Goal: Contribute content

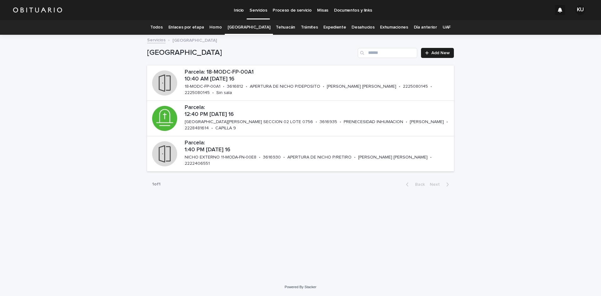
drag, startPoint x: 0, startPoint y: 0, endPoint x: 301, endPoint y: 26, distance: 302.1
click at [301, 26] on link "Trámites" at bounding box center [309, 27] width 17 height 15
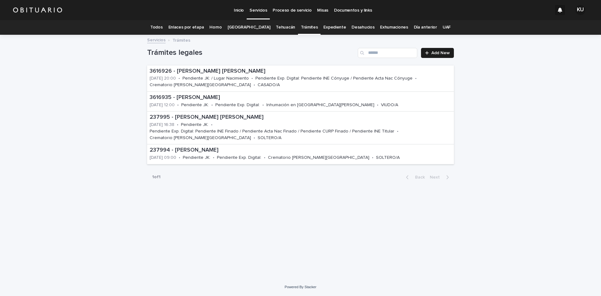
click at [162, 27] on link "Todos" at bounding box center [156, 27] width 12 height 15
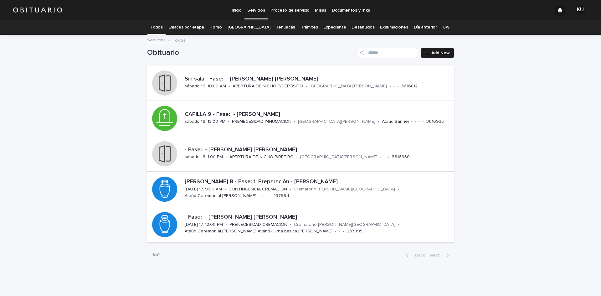
click at [247, 27] on link "[GEOGRAPHIC_DATA]" at bounding box center [248, 27] width 43 height 15
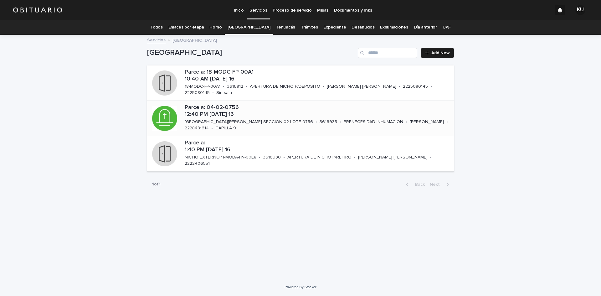
click at [256, 119] on p "[GEOGRAPHIC_DATA][PERSON_NAME] SECCION 02 LOTE 0756" at bounding box center [249, 121] width 128 height 5
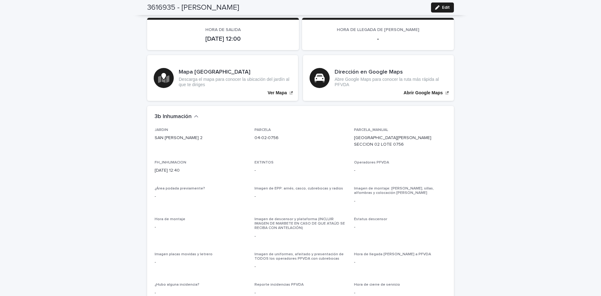
scroll to position [1456, 0]
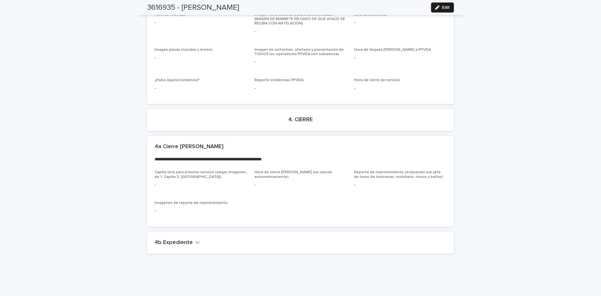
click at [195, 239] on icon "button" at bounding box center [197, 242] width 4 height 6
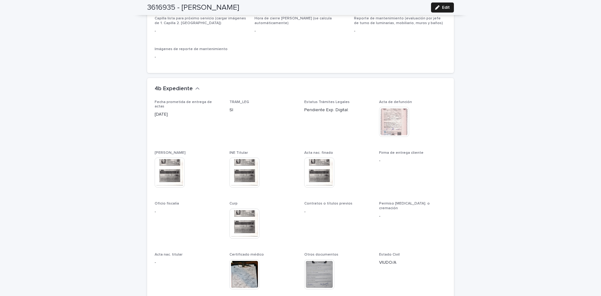
scroll to position [1618, 0]
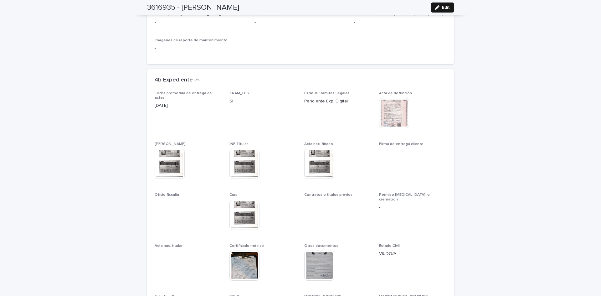
click at [445, 8] on span "Edit" at bounding box center [446, 7] width 8 height 4
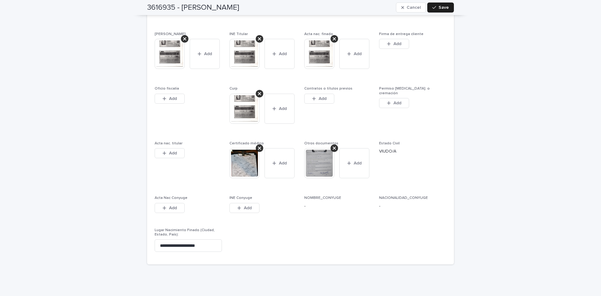
scroll to position [1936, 0]
click at [322, 96] on span "Add" at bounding box center [322, 98] width 8 height 4
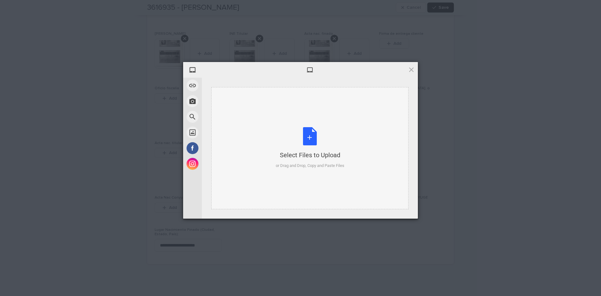
click at [307, 140] on div "Select Files to Upload or Drag and Drop, Copy and Paste Files" at bounding box center [310, 148] width 69 height 42
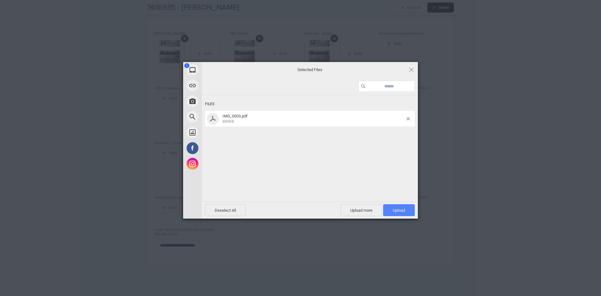
click at [389, 204] on span "Upload 1" at bounding box center [399, 210] width 32 height 12
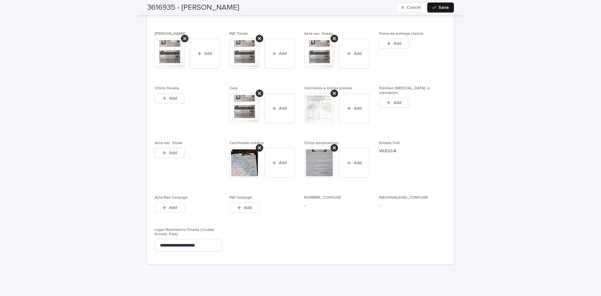
click at [432, 4] on button "Save" at bounding box center [440, 8] width 27 height 10
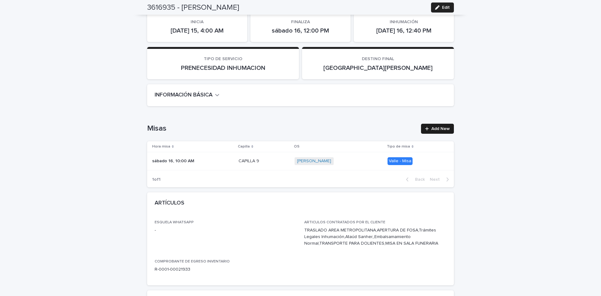
scroll to position [0, 0]
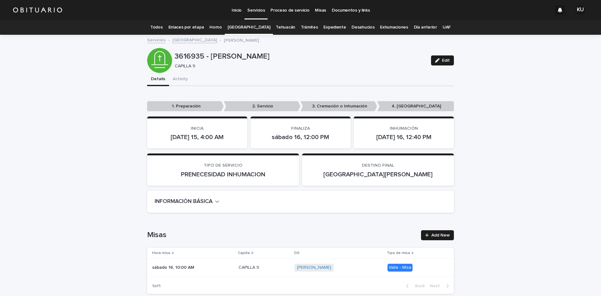
click at [162, 27] on link "Todos" at bounding box center [156, 27] width 12 height 15
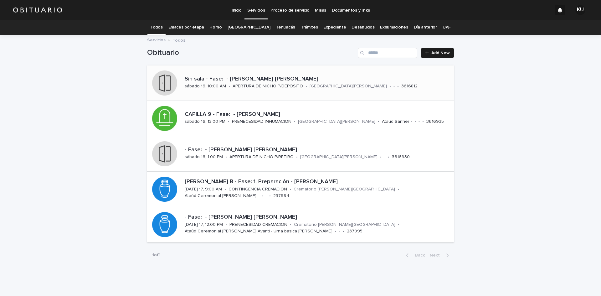
click at [313, 89] on div "Sin sala - Fase: - [PERSON_NAME] [PERSON_NAME][DATE] 16, 10:00 AM • APERTURA [P…" at bounding box center [318, 82] width 272 height 19
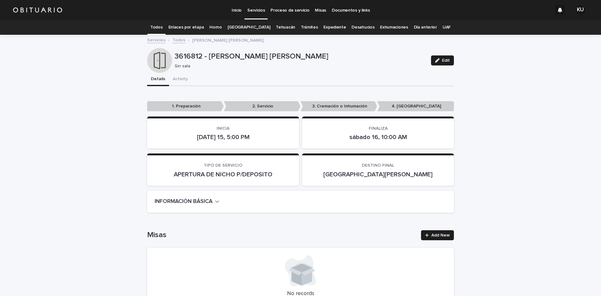
scroll to position [1349, 0]
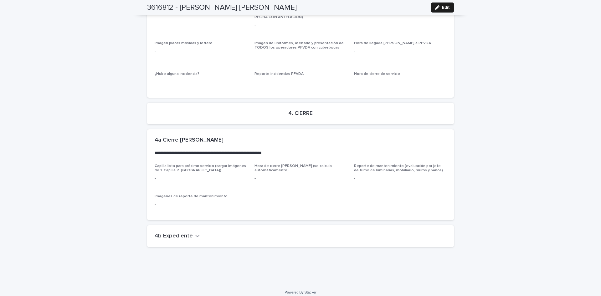
click at [195, 233] on icon "button" at bounding box center [197, 236] width 4 height 6
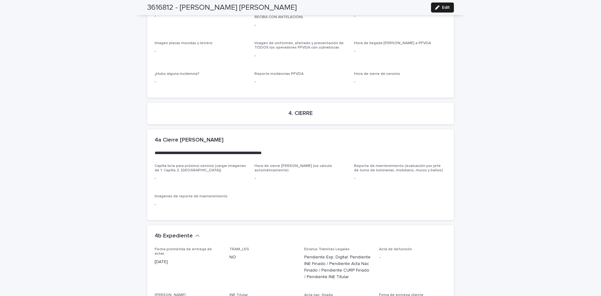
scroll to position [1529, 0]
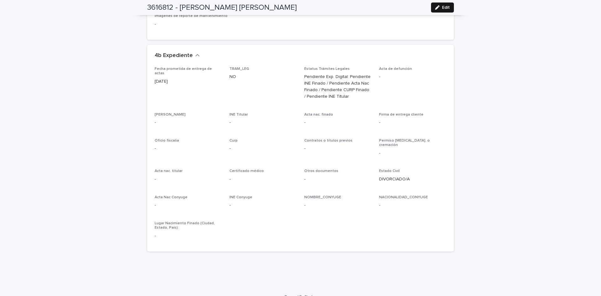
click at [442, 10] on button "Edit" at bounding box center [442, 8] width 23 height 10
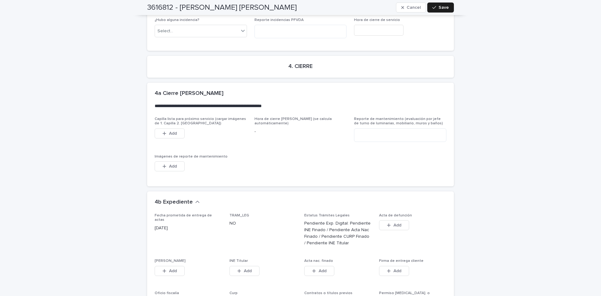
scroll to position [1706, 0]
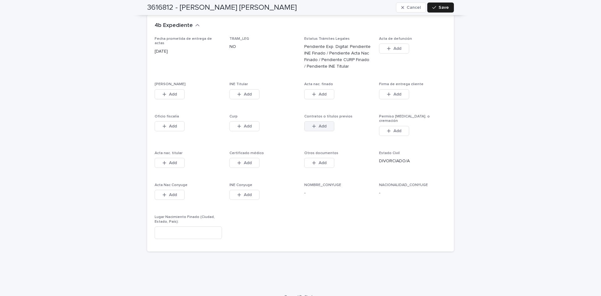
click at [318, 124] on span "Add" at bounding box center [322, 126] width 8 height 4
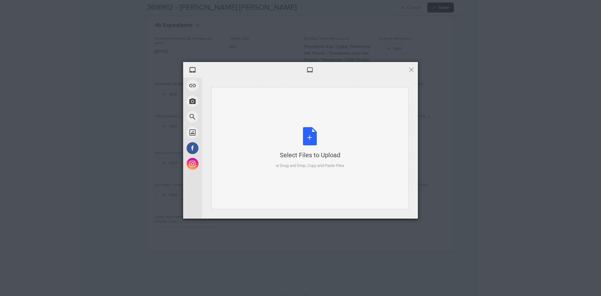
click at [307, 136] on div "Select Files to Upload or Drag and Drop, Copy and Paste Files" at bounding box center [310, 148] width 69 height 42
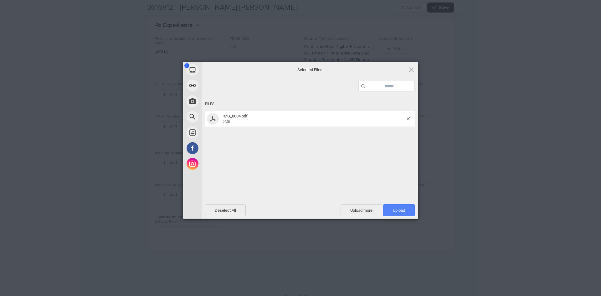
click at [387, 204] on span "Upload 1" at bounding box center [399, 210] width 32 height 12
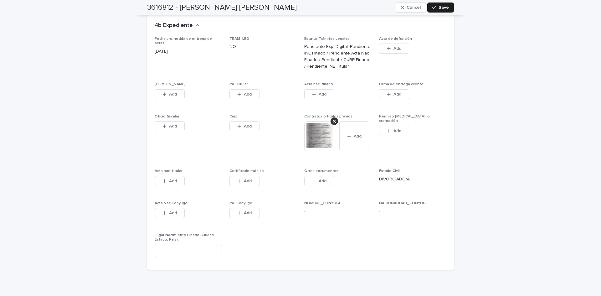
click at [426, 228] on div "Fecha prometida de entrega de actas [DATE] TRAM_LEG NO Estatus Trámites Legales…" at bounding box center [301, 149] width 292 height 225
click at [230, 89] on button "Add" at bounding box center [244, 94] width 30 height 10
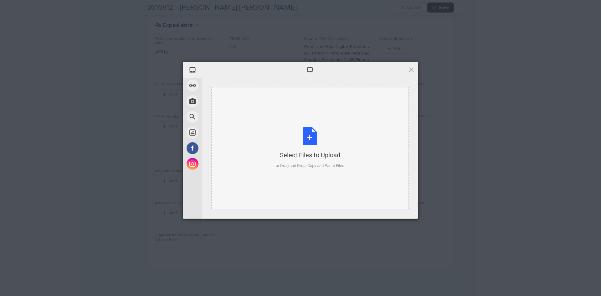
click at [313, 136] on div "Select Files to Upload or Drag and Drop, Copy and Paste Files" at bounding box center [310, 148] width 69 height 42
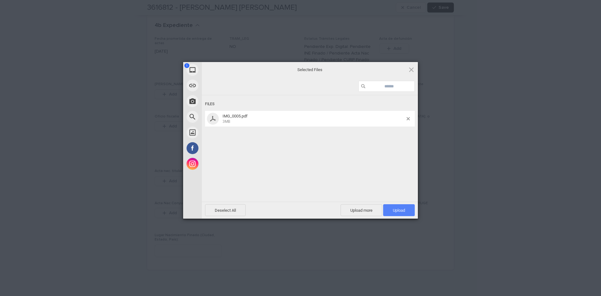
click at [393, 211] on span "Upload 1" at bounding box center [399, 210] width 12 height 5
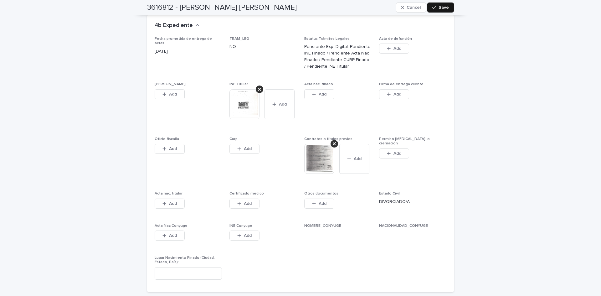
click at [437, 3] on button "Save" at bounding box center [440, 8] width 27 height 10
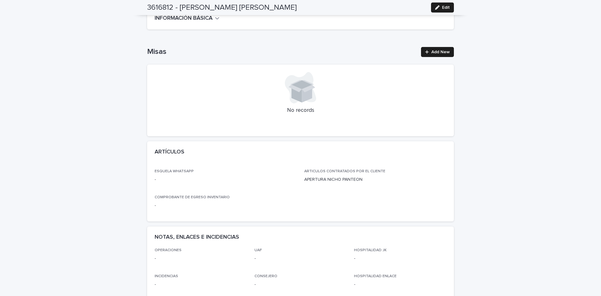
scroll to position [0, 0]
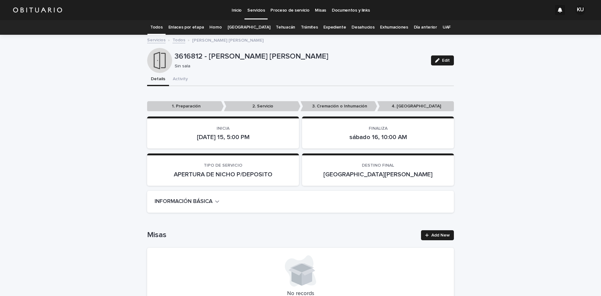
click at [162, 28] on link "Todos" at bounding box center [156, 27] width 12 height 15
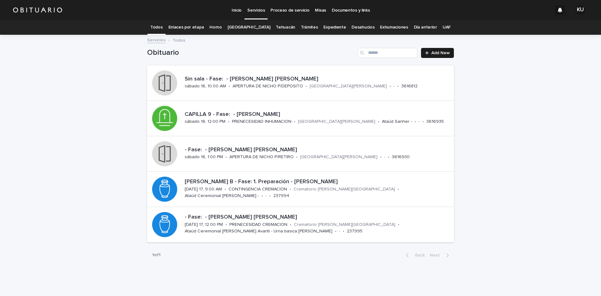
click at [247, 26] on link "[GEOGRAPHIC_DATA]" at bounding box center [248, 27] width 43 height 15
